Goal: Check status: Check status

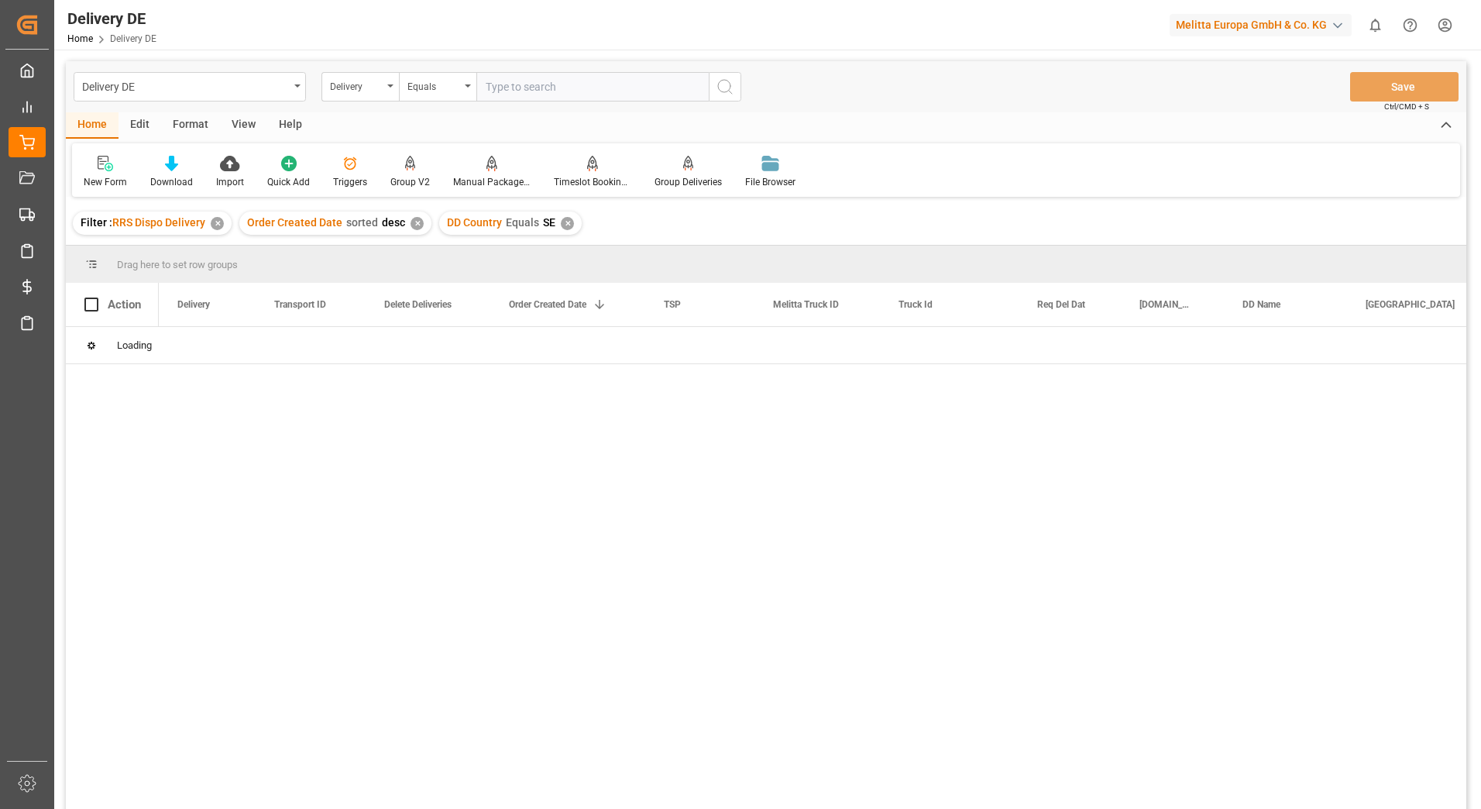
click at [222, 227] on div "Filter : RRS Dispo Delivery ✕" at bounding box center [152, 223] width 159 height 23
click at [220, 225] on div "✕" at bounding box center [217, 223] width 13 height 13
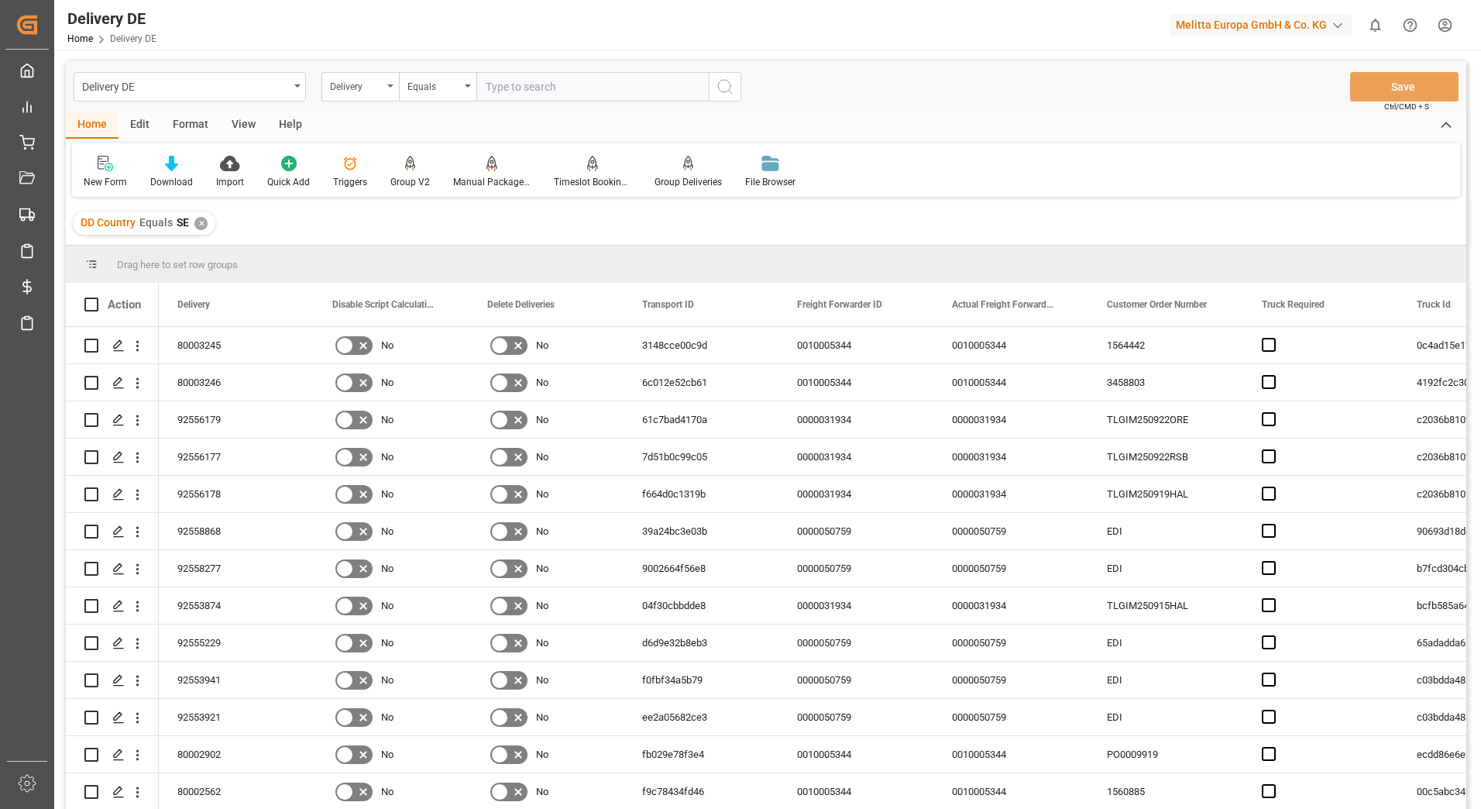
click at [511, 84] on input "text" at bounding box center [593, 86] width 232 height 29
type input "92559623"
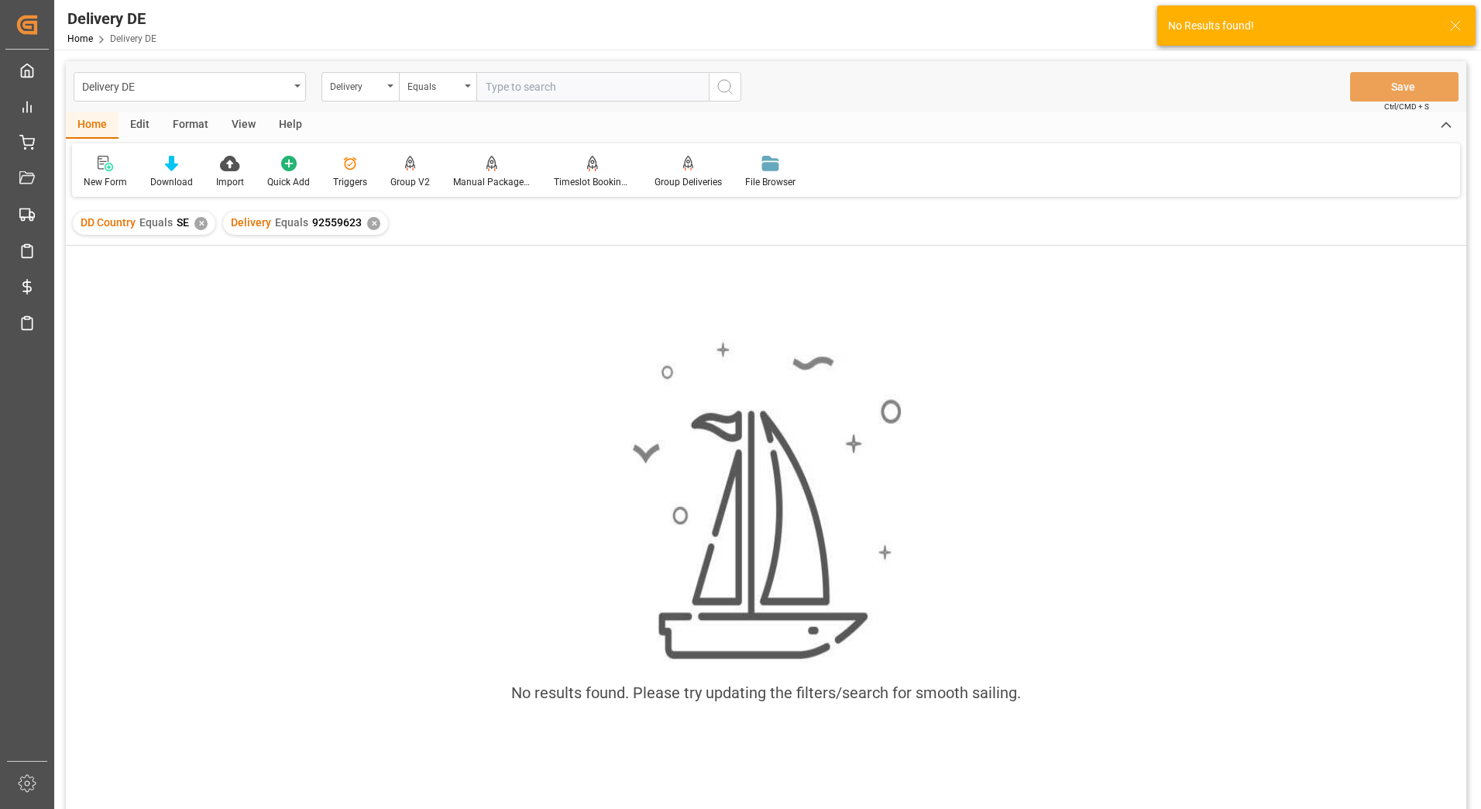
click at [202, 227] on div "✕" at bounding box center [200, 223] width 13 height 13
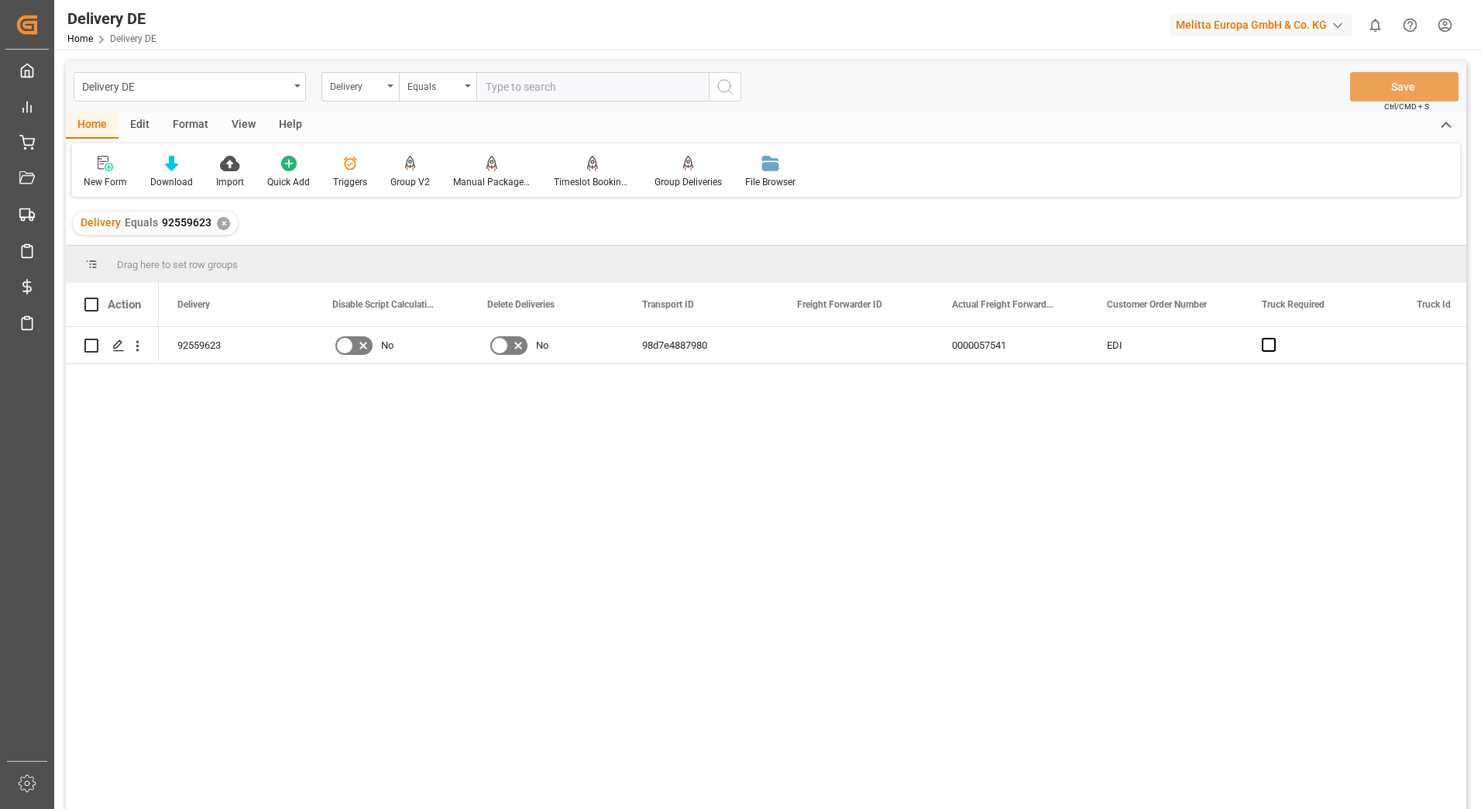
click at [215, 219] on div "Delivery Equals 92559623 ✕" at bounding box center [155, 223] width 165 height 23
click at [217, 221] on div "✕" at bounding box center [223, 223] width 13 height 13
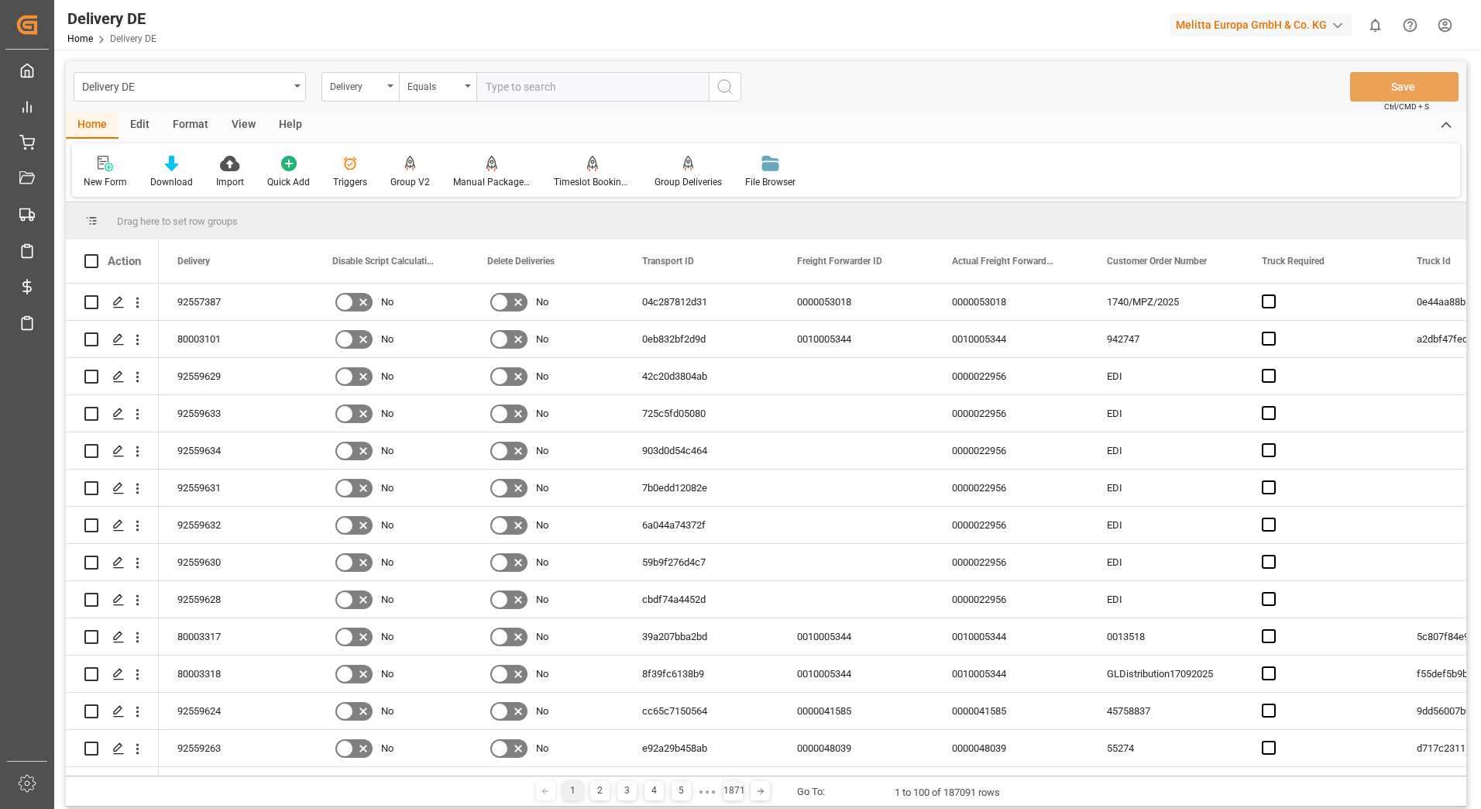
click at [592, 91] on input "text" at bounding box center [593, 86] width 232 height 29
type input "92559628"
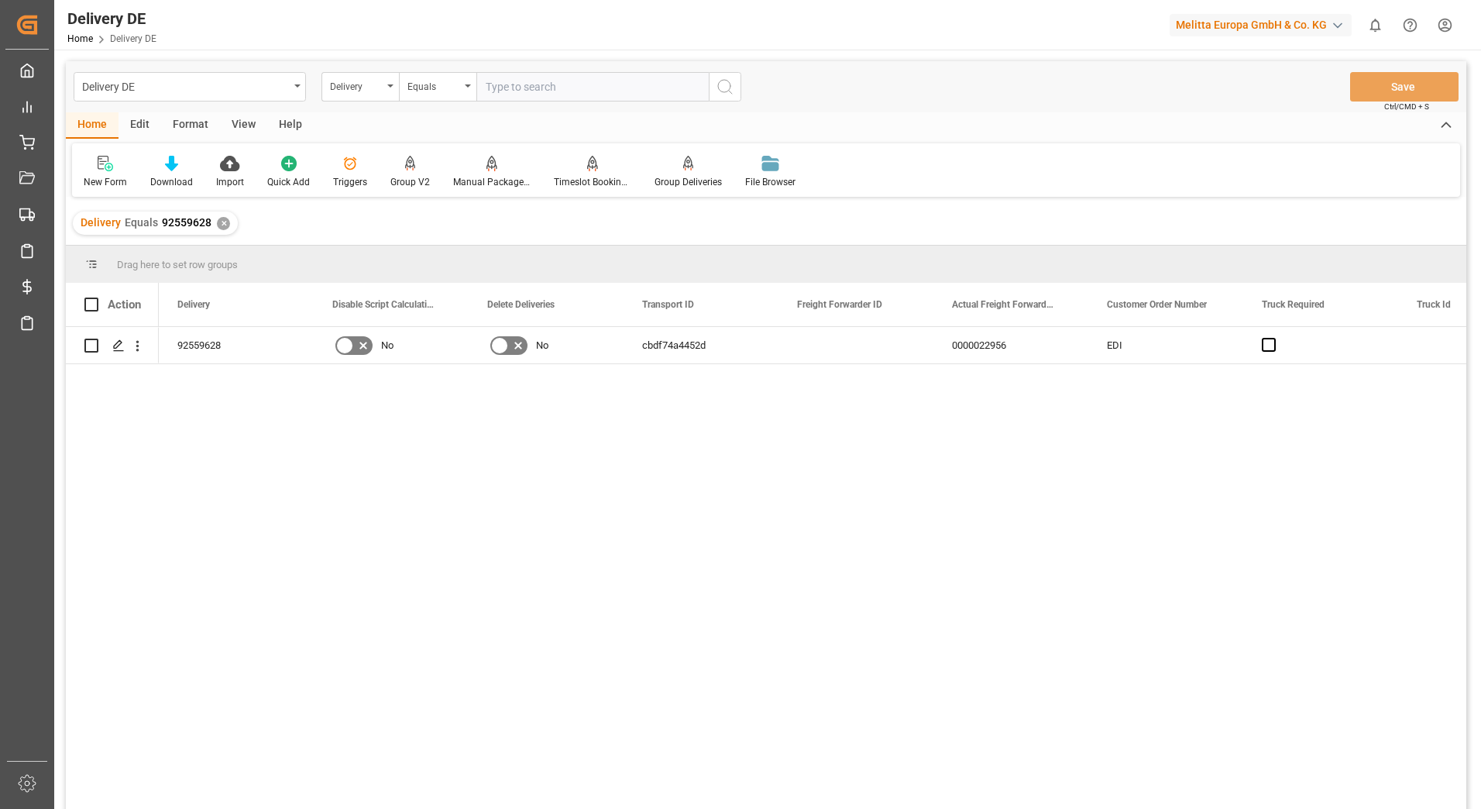
click at [224, 228] on div "✕" at bounding box center [223, 223] width 13 height 13
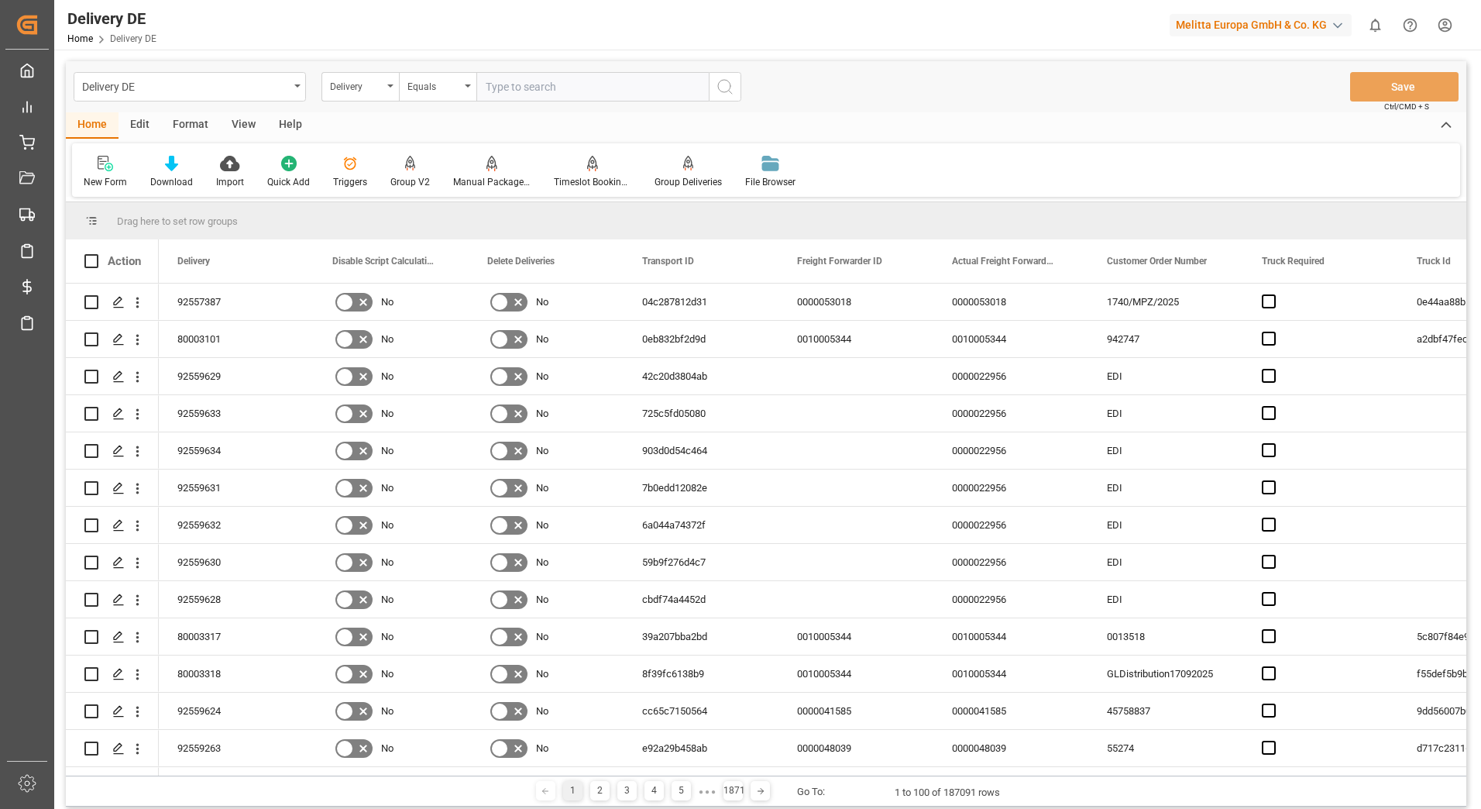
click at [529, 79] on input "text" at bounding box center [593, 86] width 232 height 29
type input "92559629"
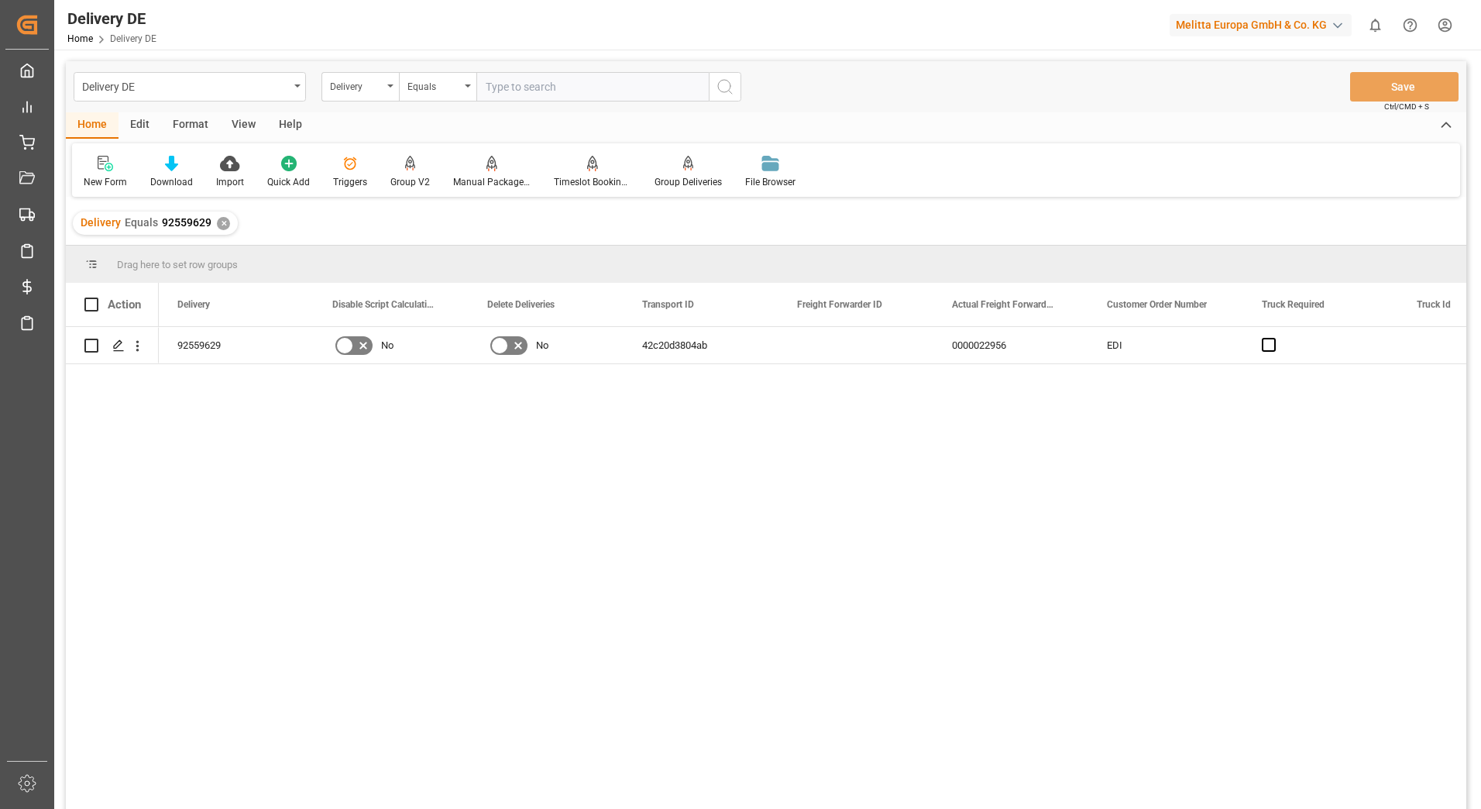
click at [222, 225] on div "✕" at bounding box center [223, 223] width 13 height 13
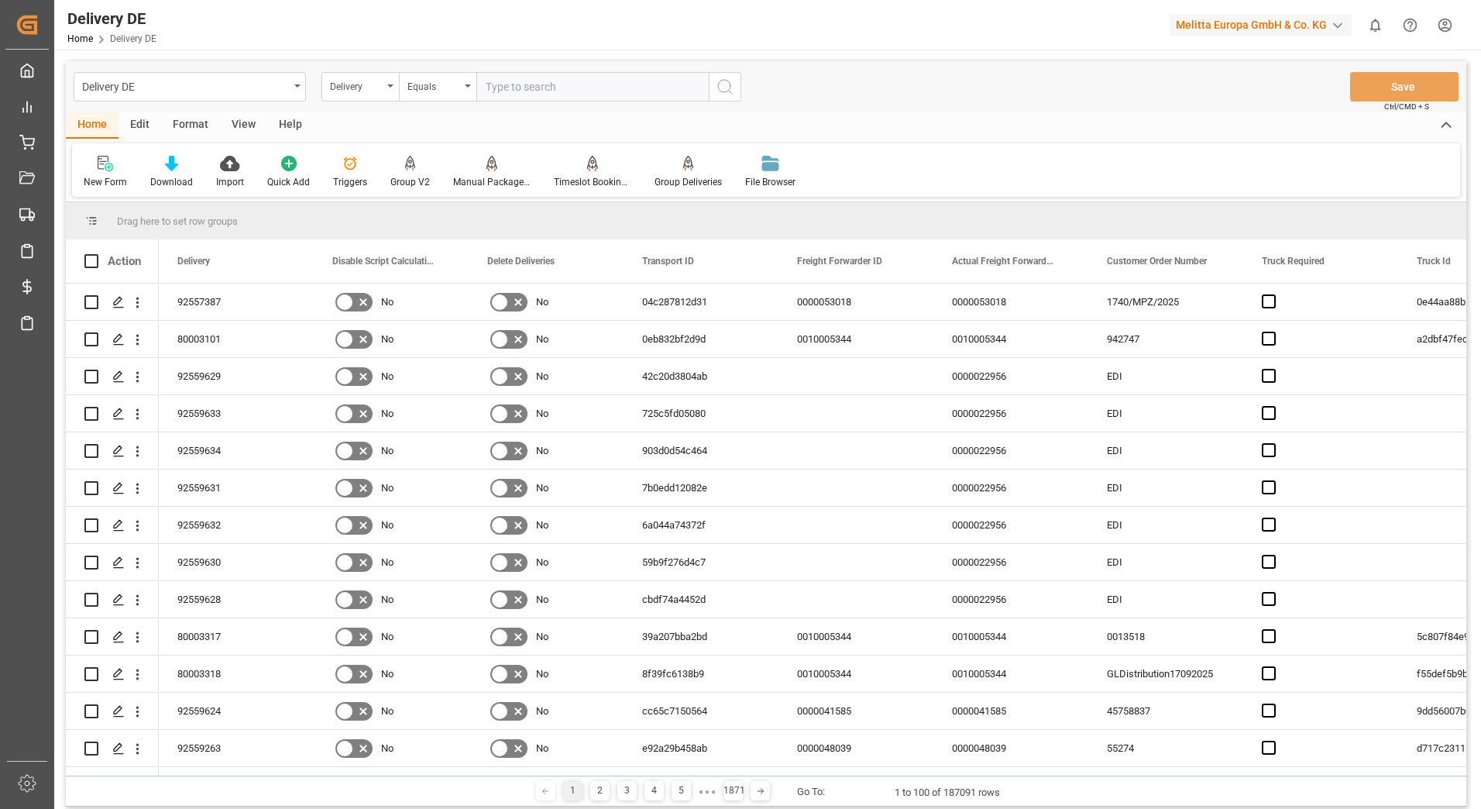
click at [586, 83] on input "text" at bounding box center [593, 86] width 232 height 29
type input "92559633"
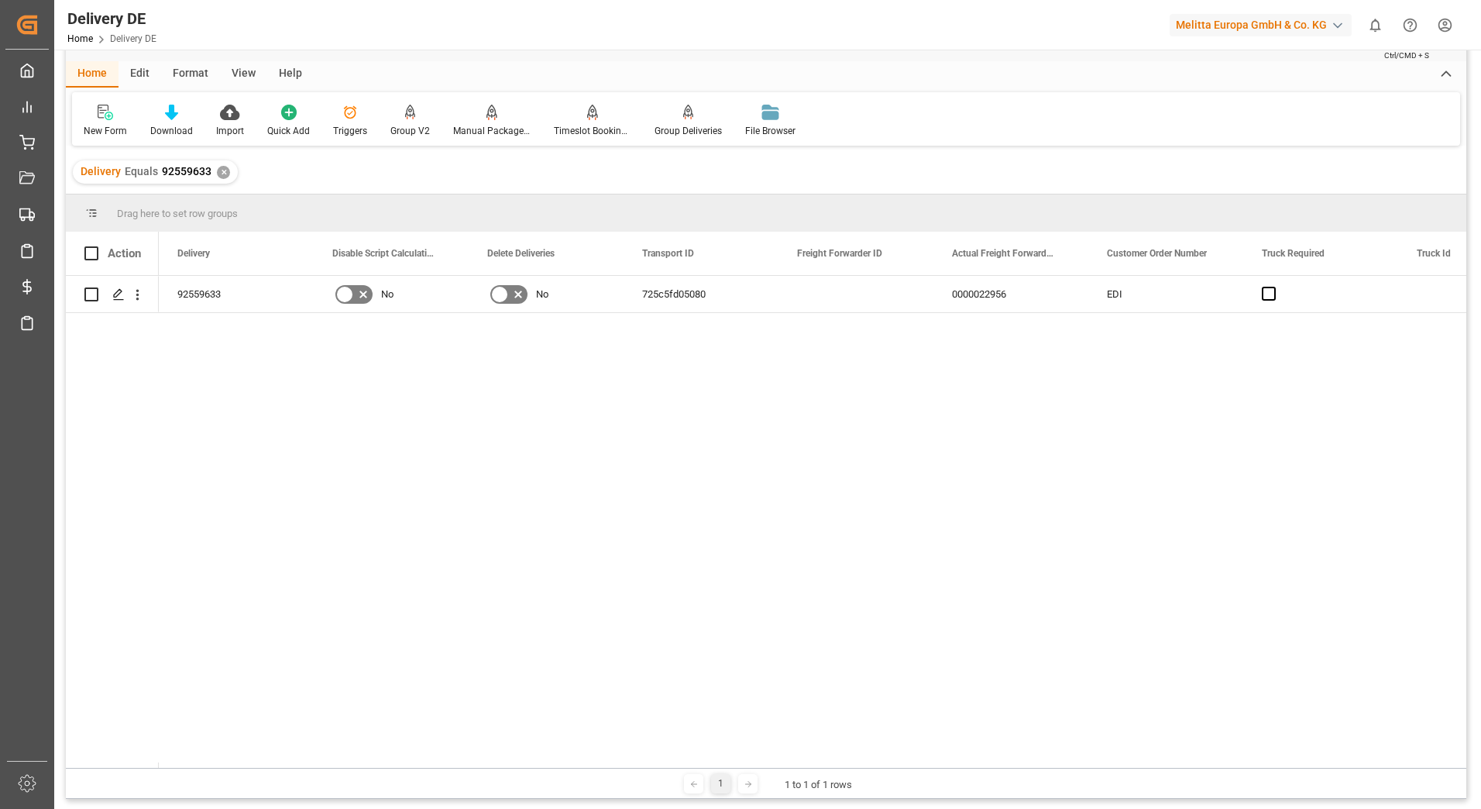
scroll to position [77, 0]
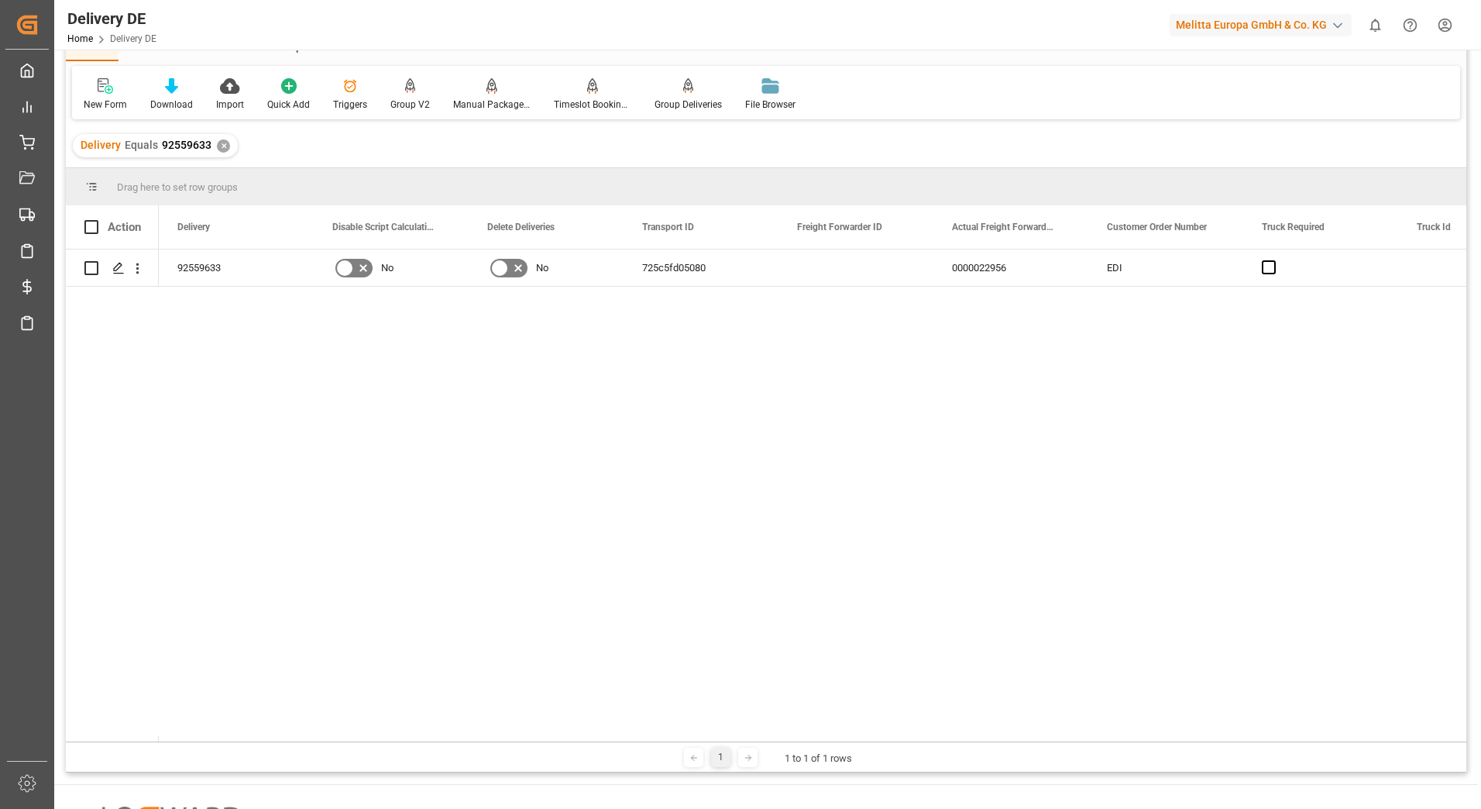
click at [222, 144] on div "✕" at bounding box center [223, 145] width 13 height 13
